Goal: Task Accomplishment & Management: Complete application form

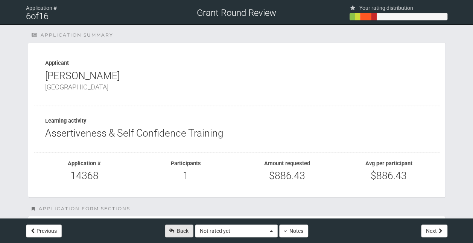
click at [188, 229] on link "Back" at bounding box center [179, 230] width 29 height 13
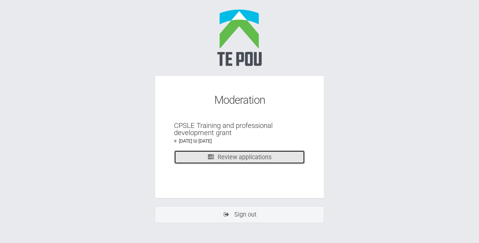
click at [239, 156] on link "Review applications" at bounding box center [239, 157] width 131 height 14
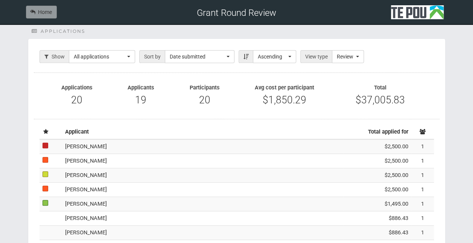
scroll to position [117, 0]
click at [138, 147] on td "[PERSON_NAME]" at bounding box center [203, 146] width 282 height 14
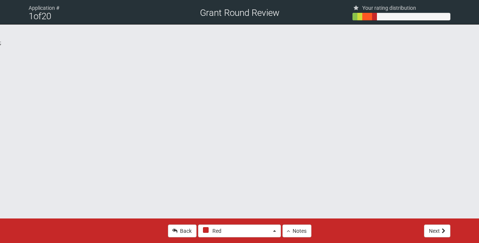
select select "0"
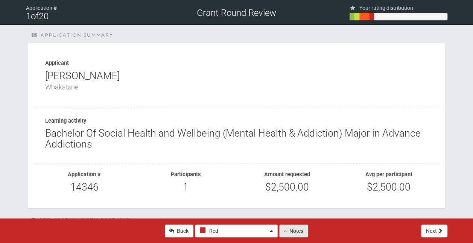
click at [289, 231] on button "Notes" at bounding box center [293, 230] width 29 height 13
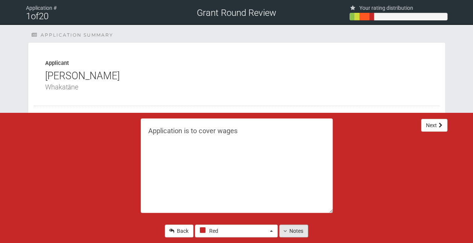
click at [289, 231] on button "Notes" at bounding box center [293, 230] width 29 height 13
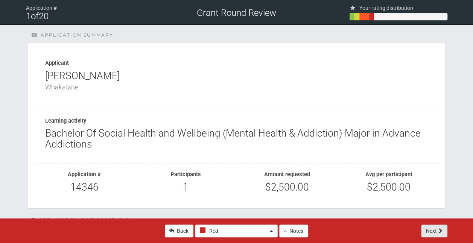
click at [432, 227] on button "Next" at bounding box center [434, 230] width 26 height 13
type textarea "Looking to move into the social work workforce"
select select "1"
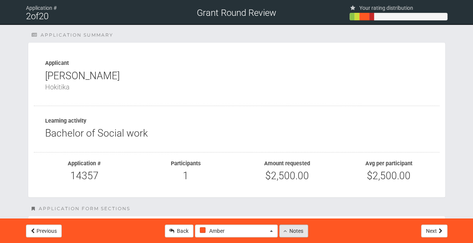
click at [292, 230] on button "Notes" at bounding box center [293, 230] width 29 height 13
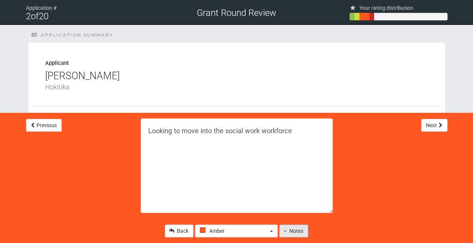
click at [292, 230] on button "Notes" at bounding box center [293, 230] width 29 height 13
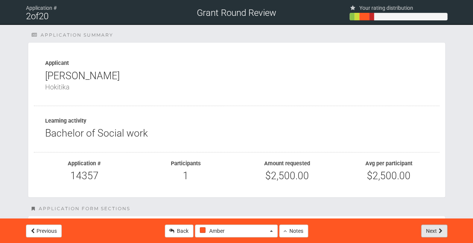
click at [441, 233] on icon at bounding box center [441, 230] width 4 height 5
type textarea "I think this training will bring insights which will increase cultural responsi…"
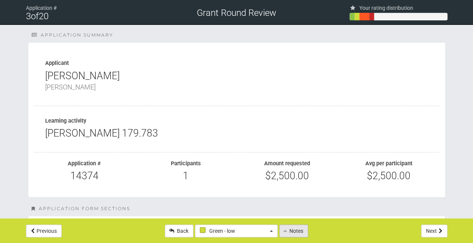
click at [296, 235] on button "Notes" at bounding box center [293, 230] width 29 height 13
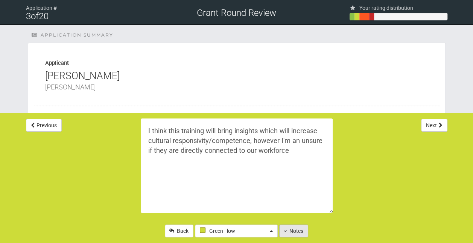
click at [296, 235] on button "Notes" at bounding box center [293, 230] width 29 height 13
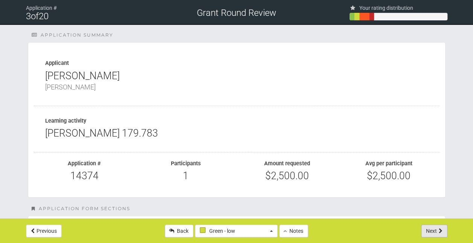
click at [432, 228] on button "Next" at bounding box center [434, 230] width 26 height 13
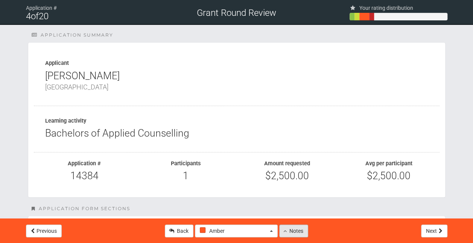
click at [292, 231] on button "Notes" at bounding box center [293, 230] width 29 height 13
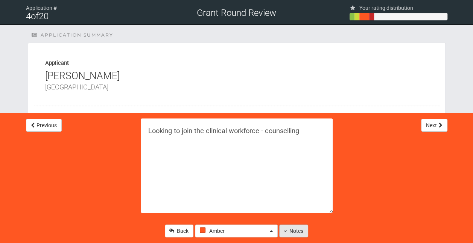
click at [292, 231] on button "Notes" at bounding box center [293, 230] width 29 height 13
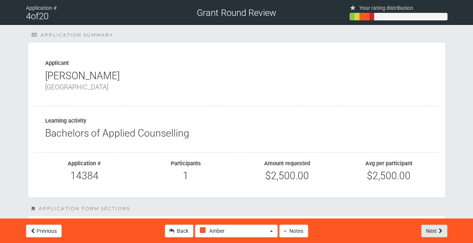
click at [429, 229] on button "Next" at bounding box center [434, 230] width 26 height 13
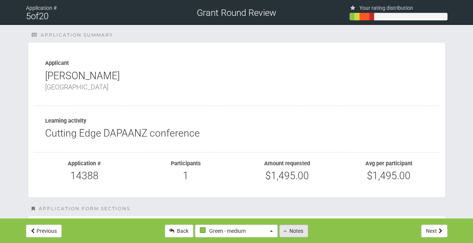
click at [296, 232] on button "Notes" at bounding box center [293, 230] width 29 height 13
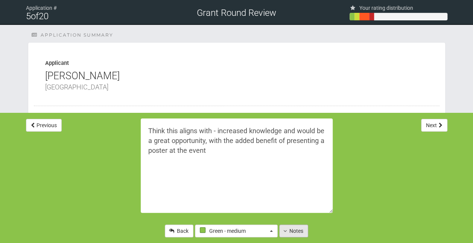
click at [296, 232] on button "Notes" at bounding box center [293, 230] width 29 height 13
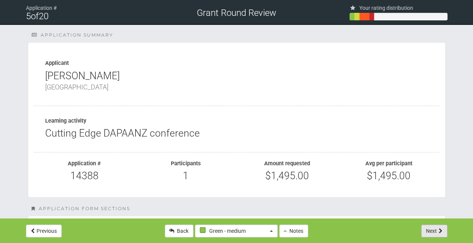
click at [435, 231] on button "Next" at bounding box center [434, 230] width 26 height 13
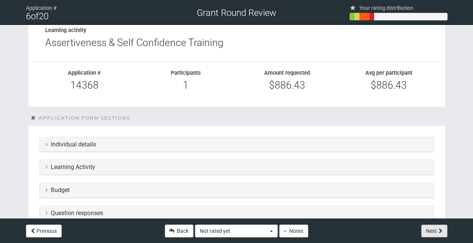
scroll to position [101, 0]
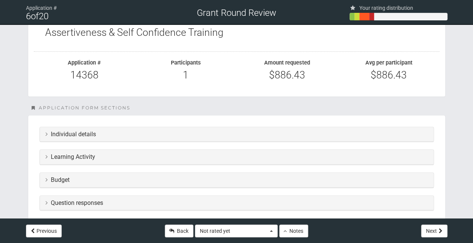
click at [164, 154] on h3 "Learning Activity" at bounding box center [237, 156] width 383 height 7
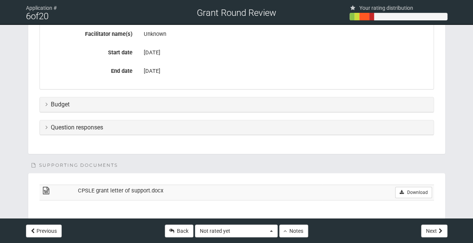
scroll to position [311, 0]
click at [216, 105] on div "Budget" at bounding box center [237, 104] width 394 height 15
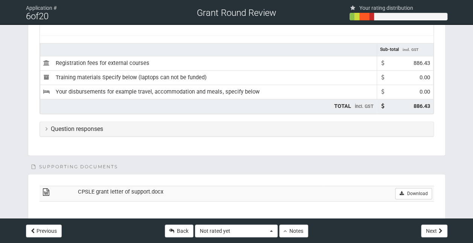
scroll to position [427, 0]
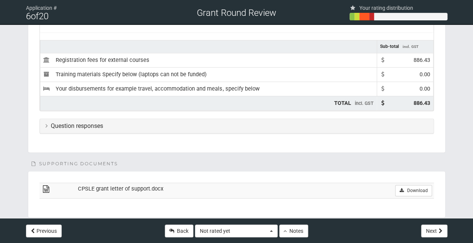
click at [199, 122] on h3 "Question responses" at bounding box center [237, 125] width 383 height 7
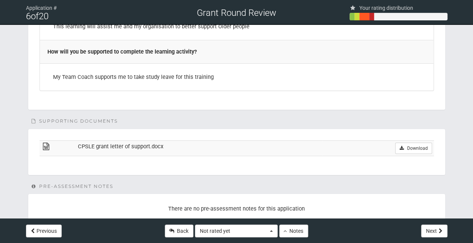
scroll to position [1171, 0]
click at [404, 145] on icon at bounding box center [402, 147] width 6 height 5
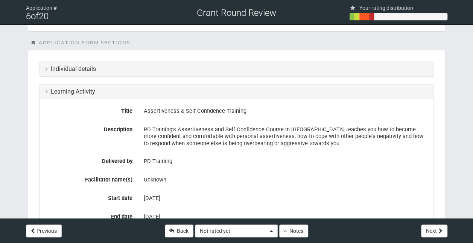
scroll to position [166, 0]
click at [96, 72] on div "Individual details" at bounding box center [237, 68] width 394 height 15
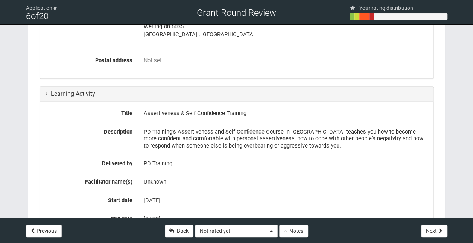
scroll to position [328, 0]
drag, startPoint x: 246, startPoint y: 110, endPoint x: 144, endPoint y: 111, distance: 102.4
click at [144, 111] on div "Assertiveness & Self Confidence Training" at bounding box center [286, 113] width 284 height 13
copy div "Assertiveness & Self Confidence Training"
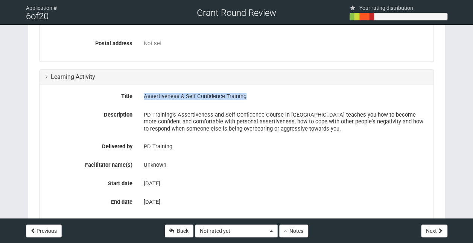
scroll to position [348, 0]
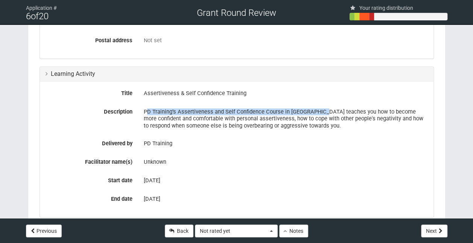
drag, startPoint x: 320, startPoint y: 108, endPoint x: 145, endPoint y: 107, distance: 175.1
click at [145, 107] on div "PD Training’s Assertiveness and Self Confidence Course in [GEOGRAPHIC_DATA] tea…" at bounding box center [286, 118] width 284 height 26
copy div "PD Training’s Assertiveness and Self Confidence Course in New Zealand"
click at [271, 229] on button "Not rated yet" at bounding box center [236, 230] width 83 height 13
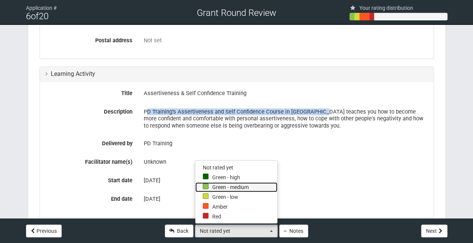
click at [227, 186] on link "Green - medium" at bounding box center [236, 187] width 82 height 10
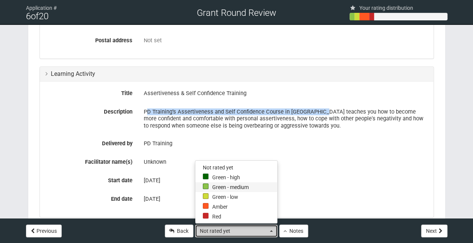
select select "3"
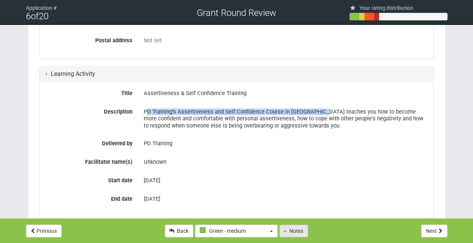
click at [291, 229] on button "Notes" at bounding box center [293, 230] width 29 height 13
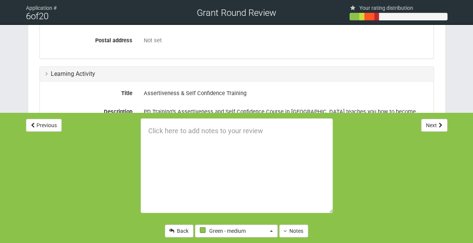
click at [172, 134] on textarea at bounding box center [237, 165] width 192 height 94
paste textarea "professional knowledge and skills that enhance their CPSLE role or career"
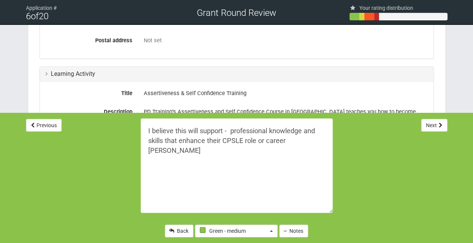
type textarea "I believe this will support - professional knowledge and skills that enhance th…"
